Goal: Use online tool/utility: Utilize a website feature to perform a specific function

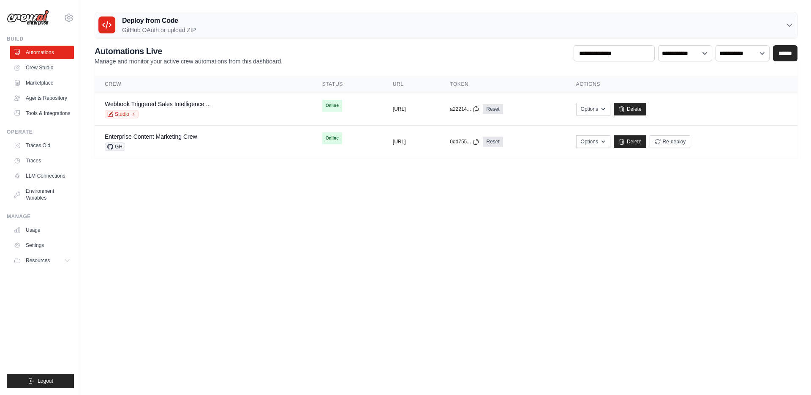
click at [375, 31] on div "Deploy from Code GitHub OAuth or upload ZIP" at bounding box center [446, 25] width 702 height 26
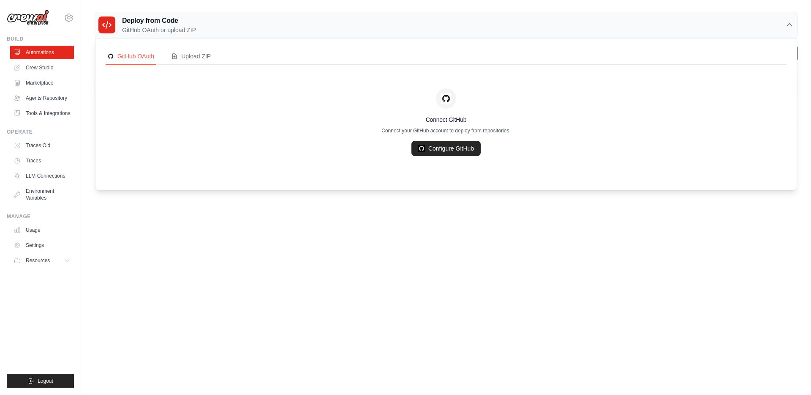
click at [375, 31] on div "Deploy from Code GitHub OAuth or upload ZIP" at bounding box center [446, 25] width 702 height 26
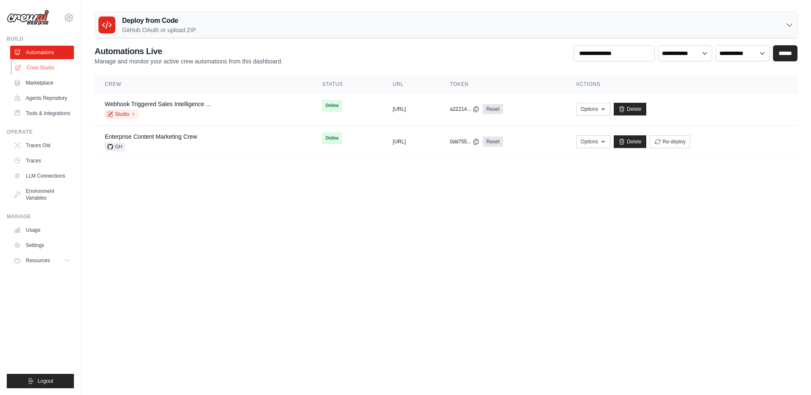
click at [43, 69] on link "Crew Studio" at bounding box center [43, 68] width 64 height 14
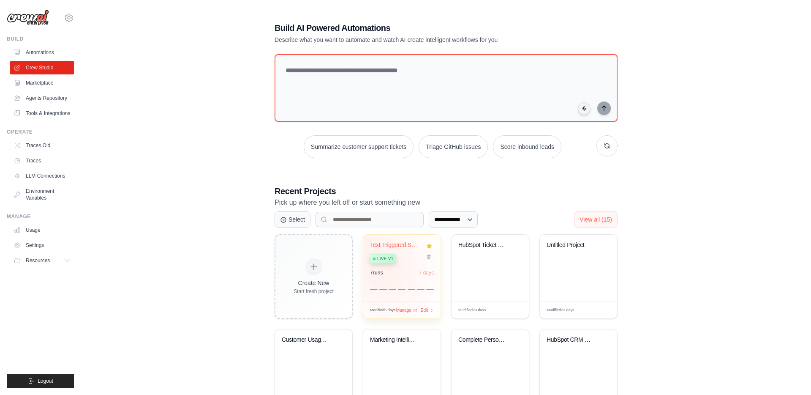
click at [381, 274] on div "7 run s 7 days" at bounding box center [402, 279] width 64 height 20
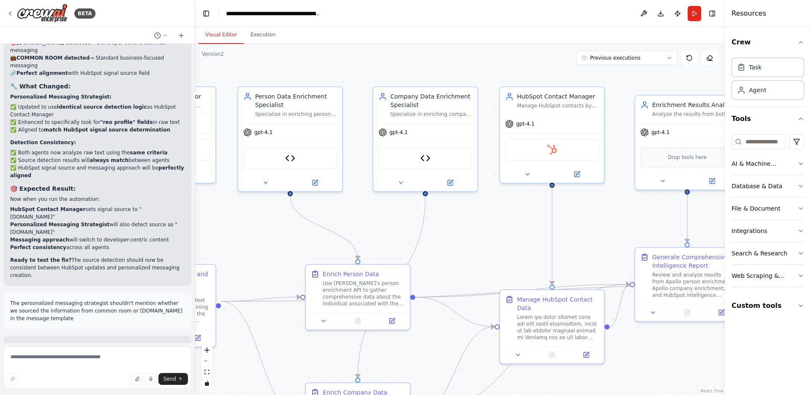
scroll to position [24624, 0]
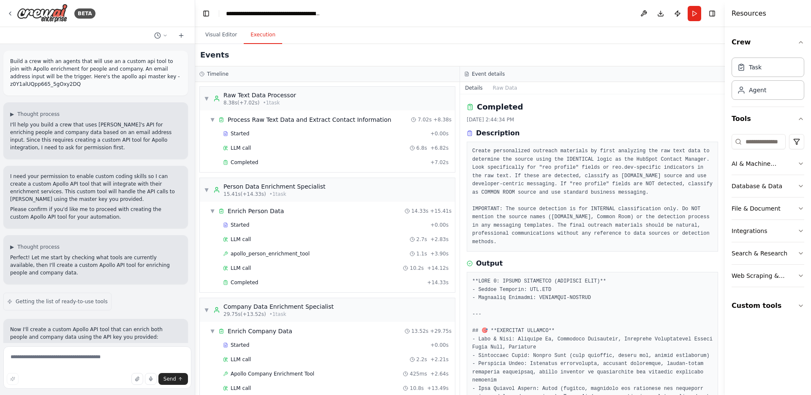
scroll to position [159, 0]
